Goal: Task Accomplishment & Management: Manage account settings

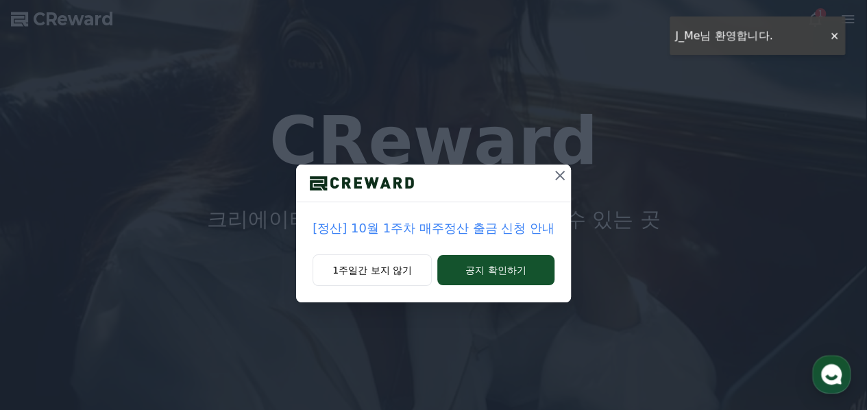
click at [563, 173] on icon at bounding box center [560, 175] width 16 height 16
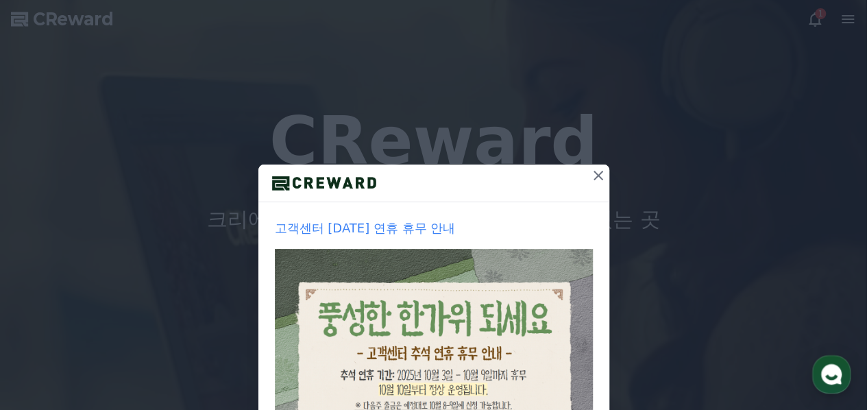
click at [593, 176] on icon at bounding box center [598, 176] width 10 height 10
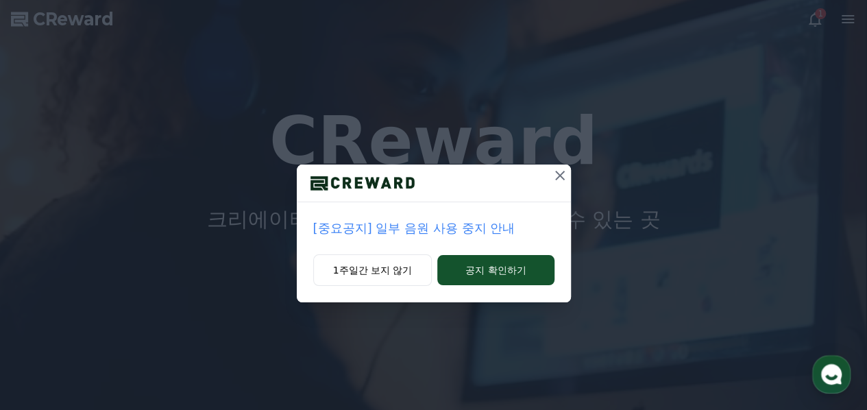
click at [561, 173] on icon at bounding box center [560, 176] width 10 height 10
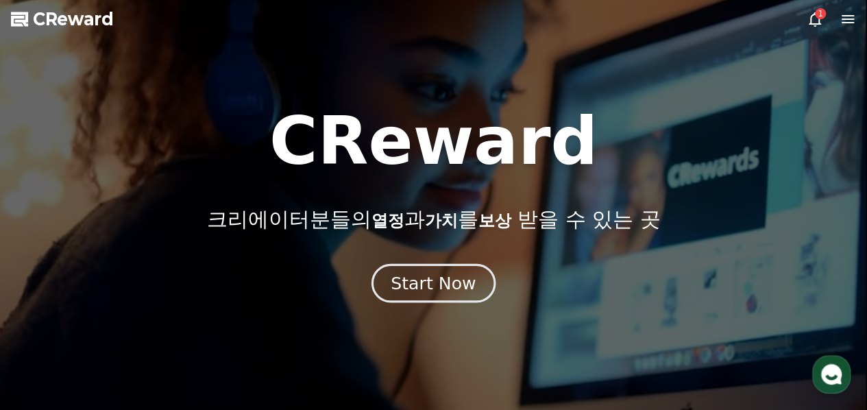
click at [437, 283] on div "Start Now" at bounding box center [433, 282] width 85 height 23
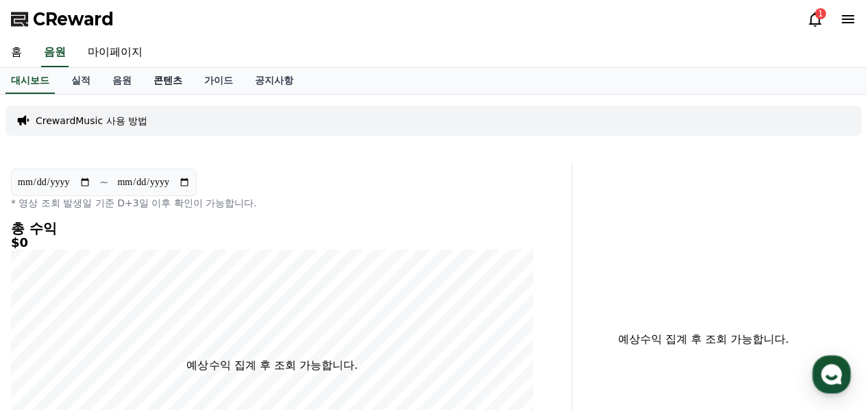
click at [163, 81] on link "콘텐츠" at bounding box center [168, 81] width 51 height 26
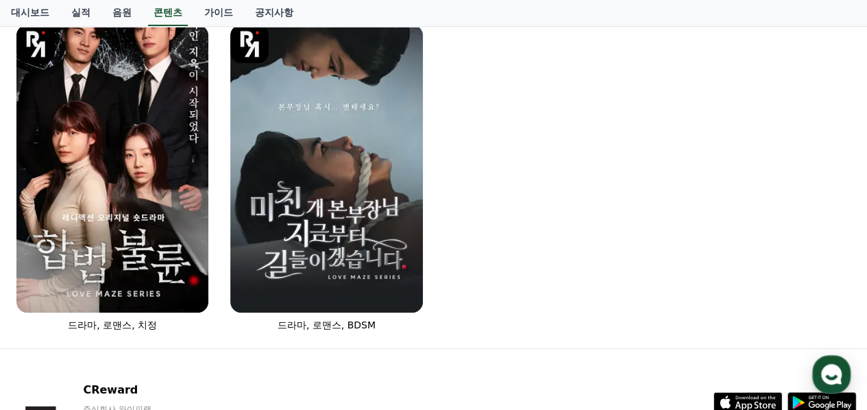
scroll to position [206, 0]
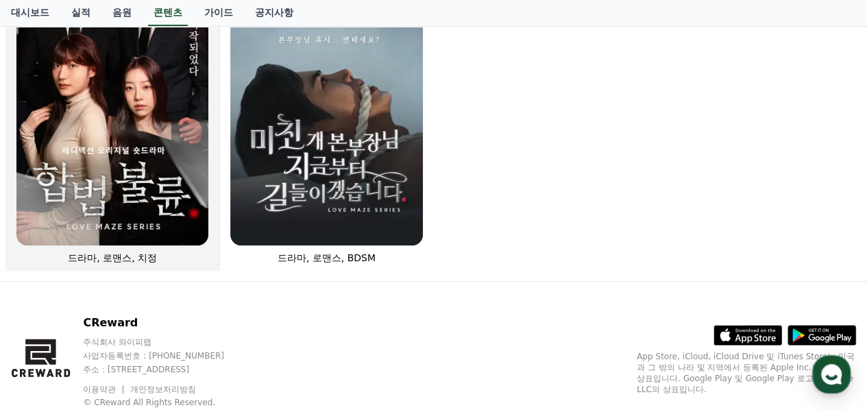
click at [127, 256] on span "드라마, 로맨스, 치정" at bounding box center [112, 257] width 89 height 11
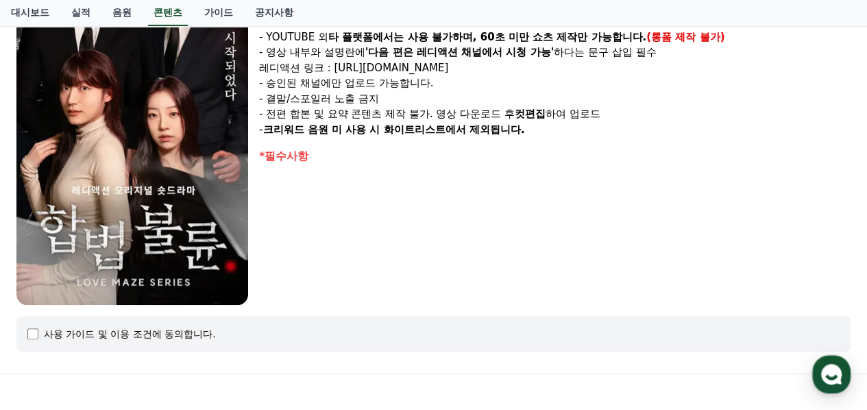
scroll to position [274, 0]
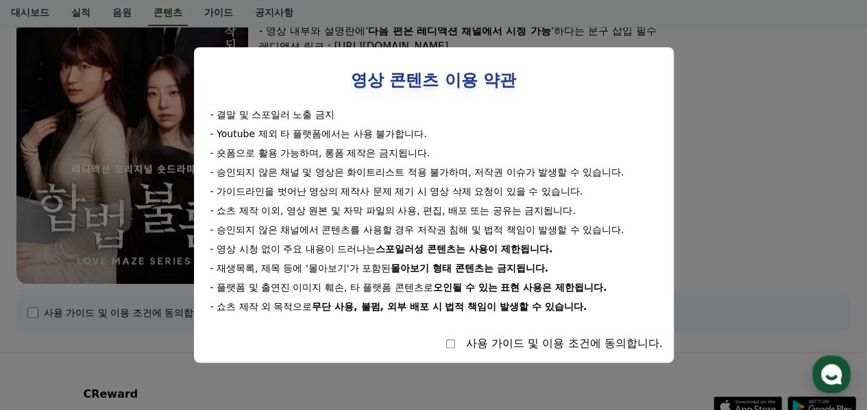
select select
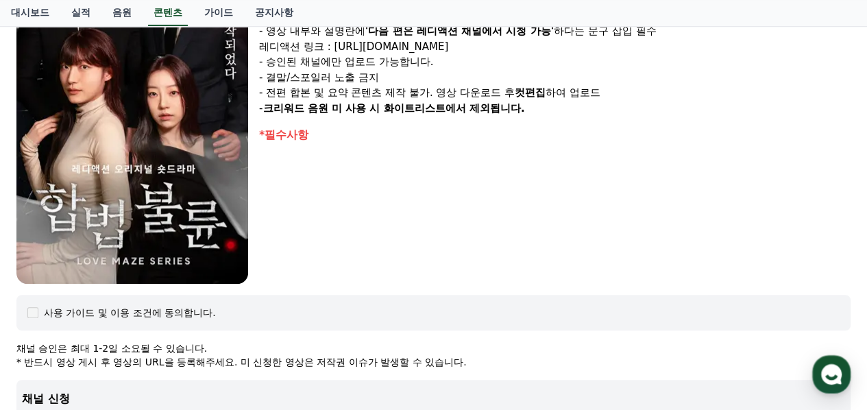
scroll to position [0, 0]
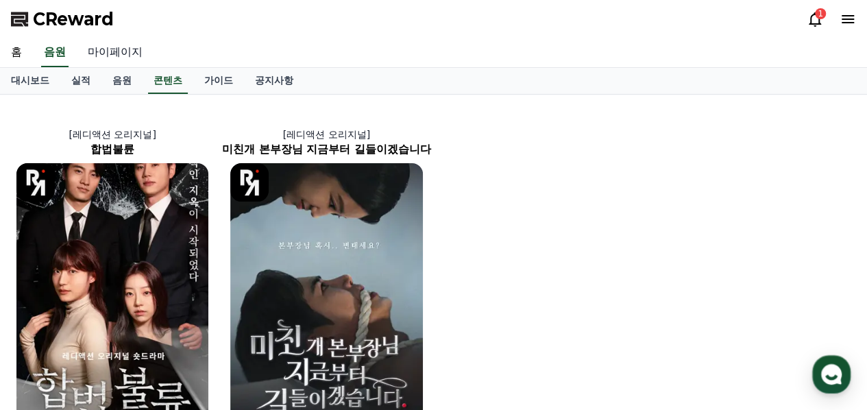
click at [134, 51] on link "마이페이지" at bounding box center [115, 52] width 77 height 29
select select "**********"
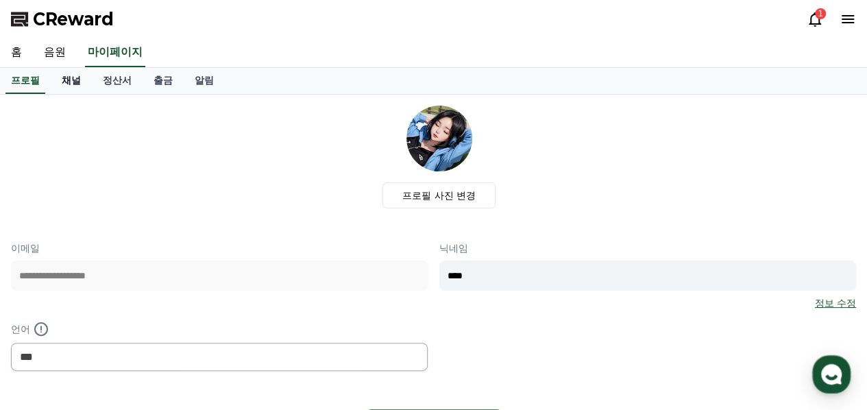
click at [63, 81] on link "채널" at bounding box center [71, 81] width 41 height 26
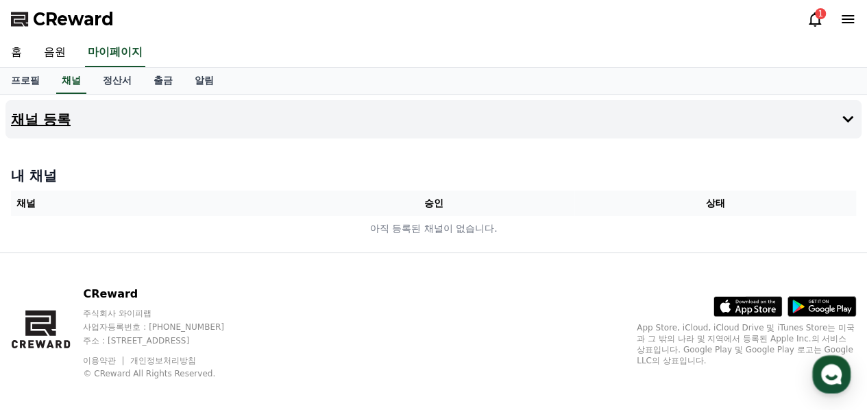
click at [52, 124] on h4 "채널 등록" at bounding box center [41, 119] width 60 height 15
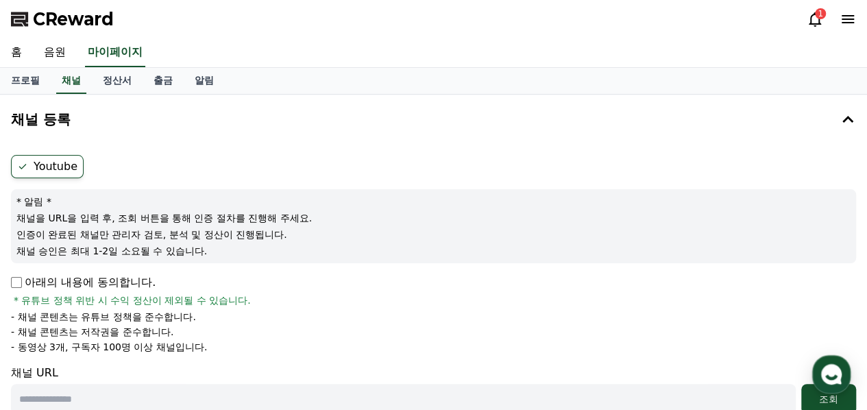
click at [49, 169] on label "Youtube" at bounding box center [47, 166] width 73 height 23
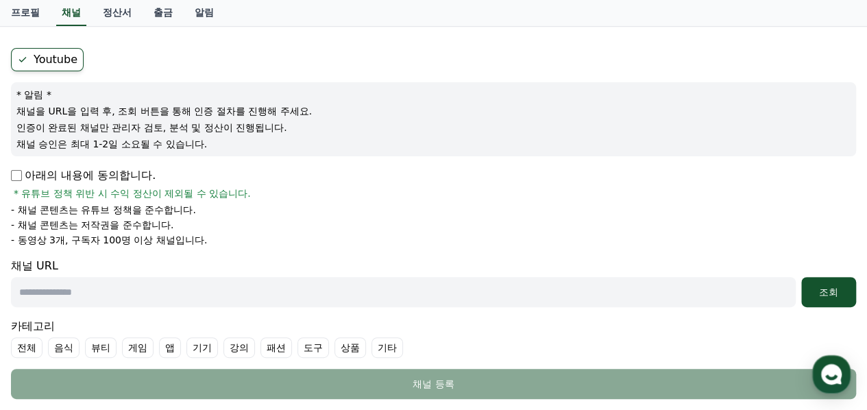
scroll to position [137, 0]
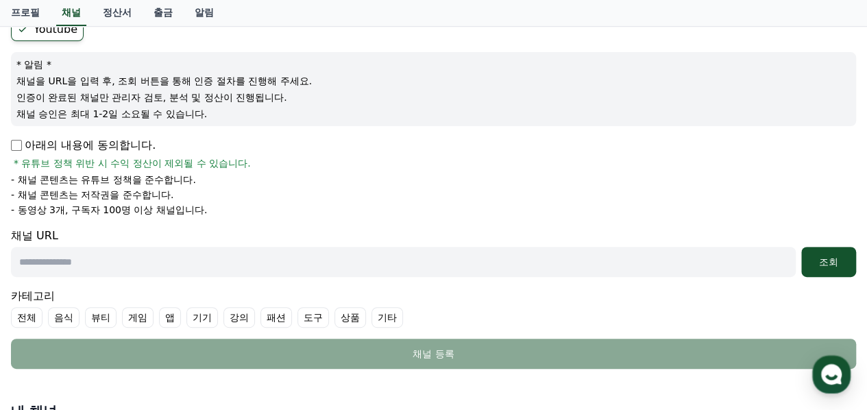
click at [57, 260] on input "text" at bounding box center [403, 262] width 785 height 30
